Goal: Navigation & Orientation: Understand site structure

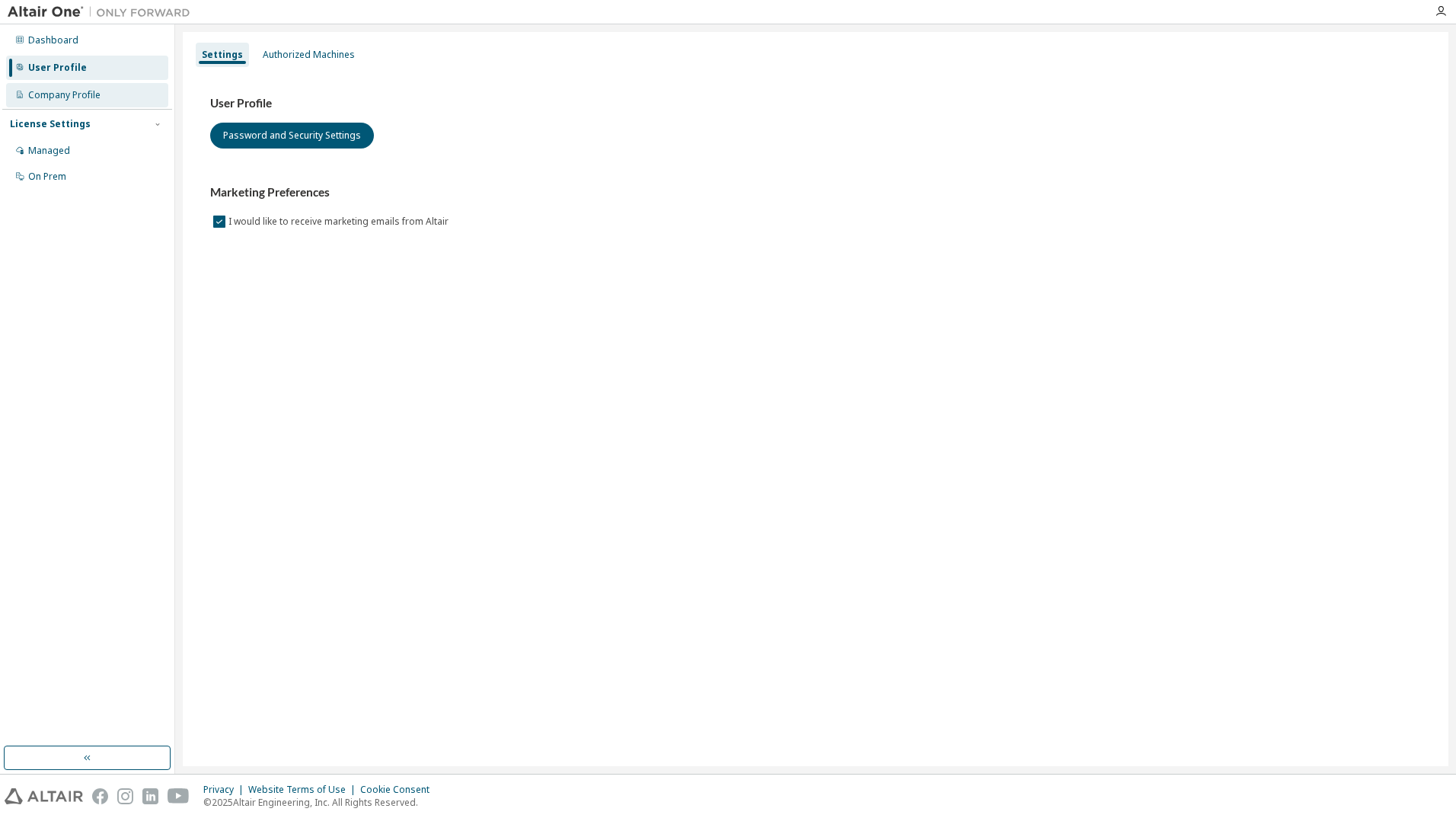
click at [62, 99] on div "Company Profile" at bounding box center [64, 95] width 72 height 12
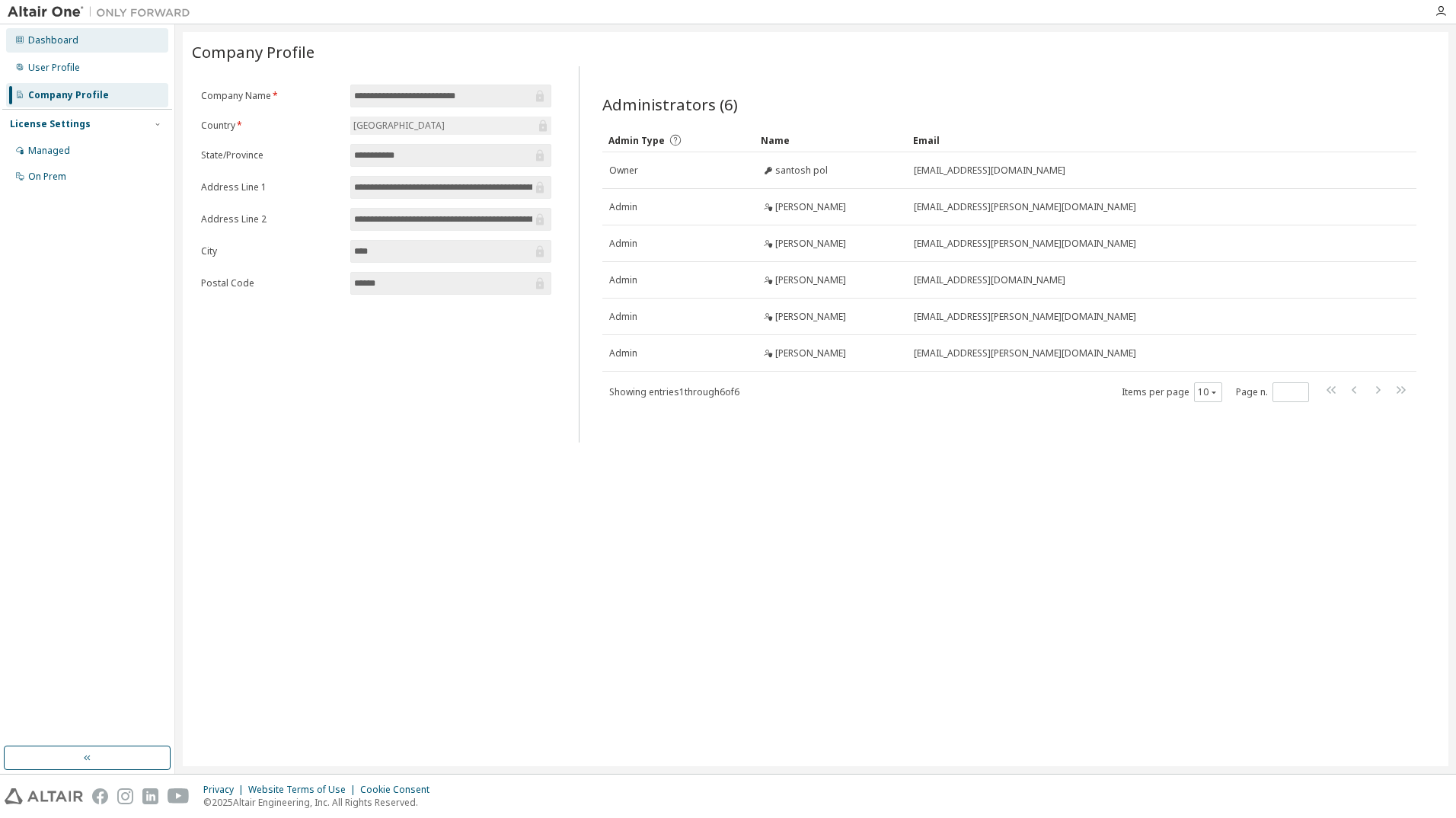
click at [42, 34] on div "Dashboard" at bounding box center [53, 40] width 51 height 12
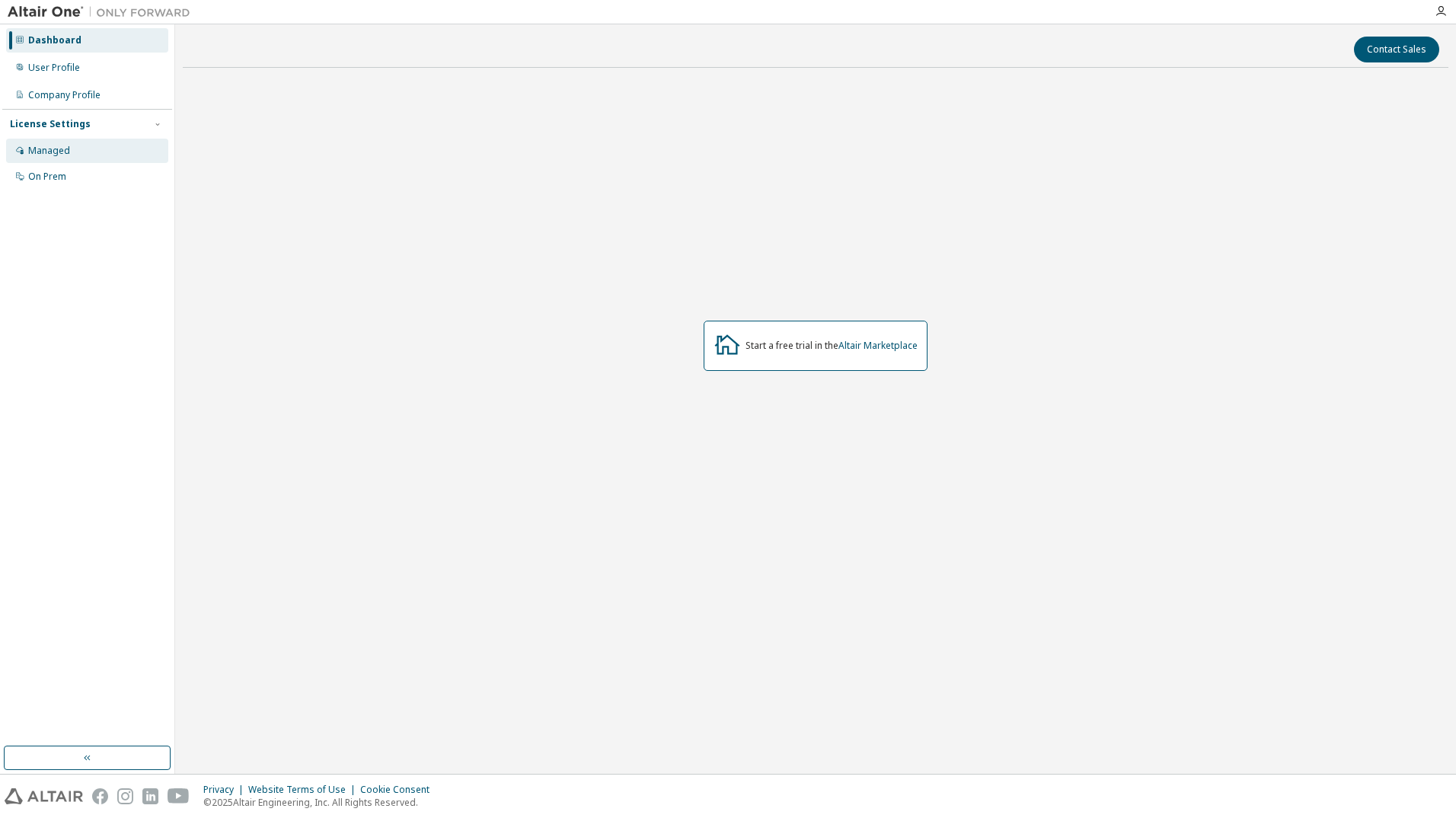
click at [58, 147] on div "Managed" at bounding box center [49, 151] width 42 height 12
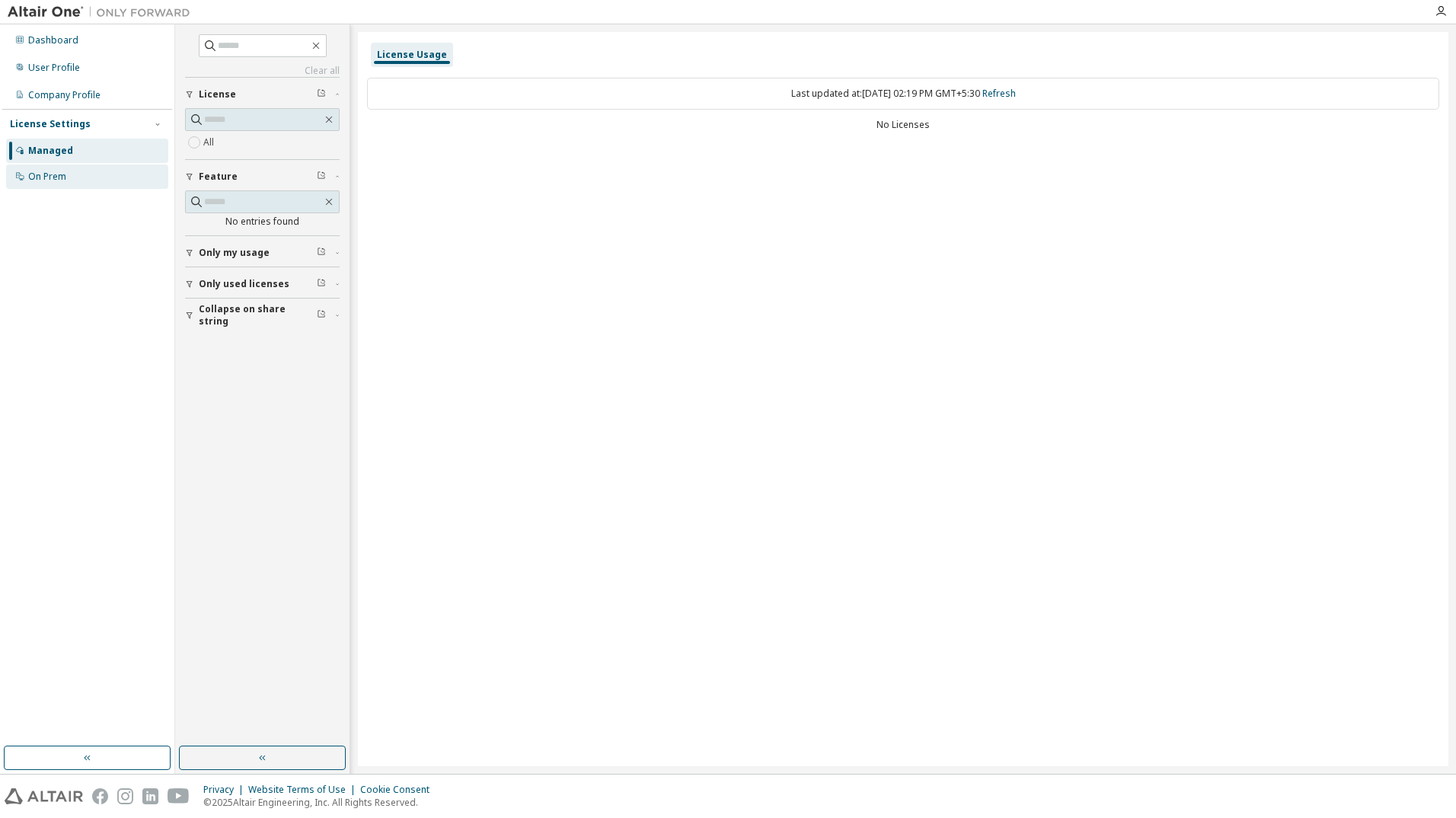
click at [54, 178] on div "On Prem" at bounding box center [47, 177] width 38 height 12
